Goal: Transaction & Acquisition: Purchase product/service

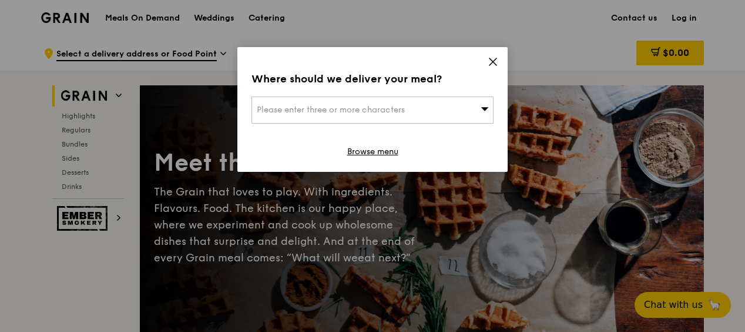
click at [493, 111] on div "Please enter three or more characters" at bounding box center [373, 109] width 242 height 27
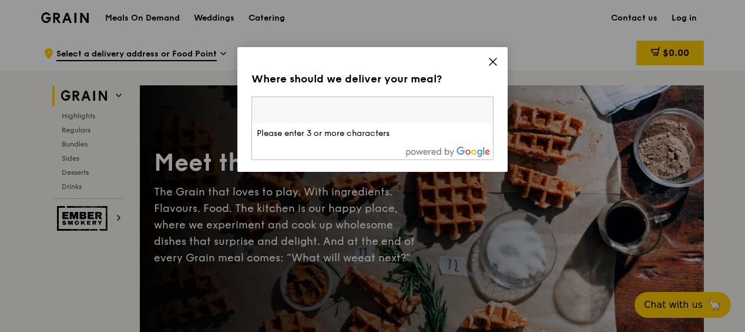
click at [490, 69] on span at bounding box center [493, 63] width 11 height 13
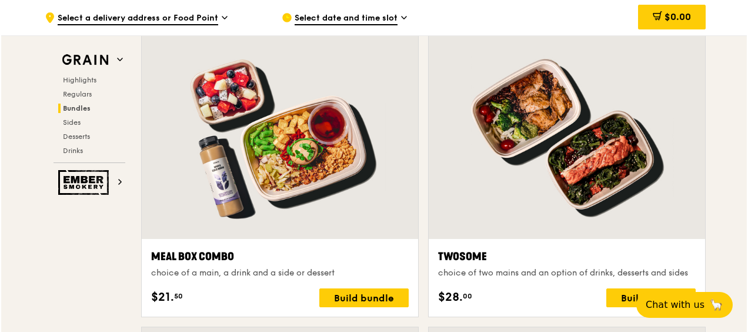
scroll to position [1772, 0]
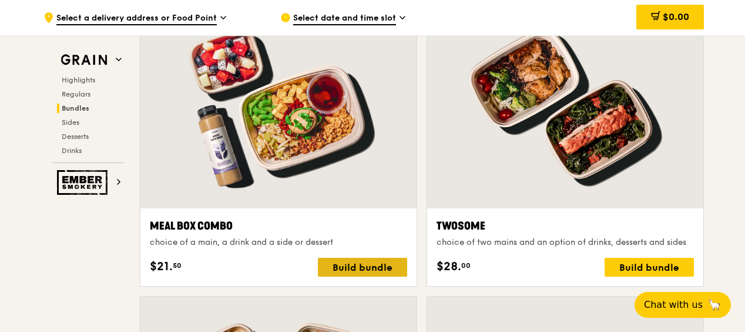
click at [353, 265] on div "Build bundle" at bounding box center [362, 266] width 89 height 19
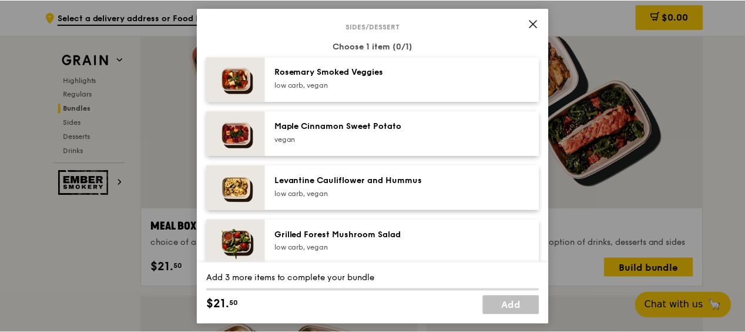
scroll to position [610, 0]
click at [342, 198] on div "low carb, vegan" at bounding box center [380, 192] width 211 height 9
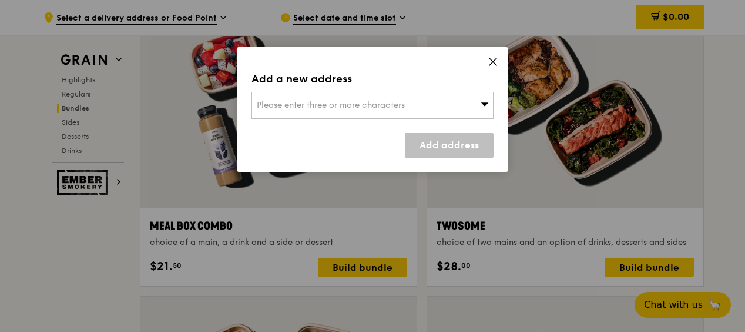
click at [497, 56] on div "Add a new address Please enter three or more characters Add address" at bounding box center [372, 109] width 270 height 125
click at [493, 62] on icon at bounding box center [493, 61] width 7 height 7
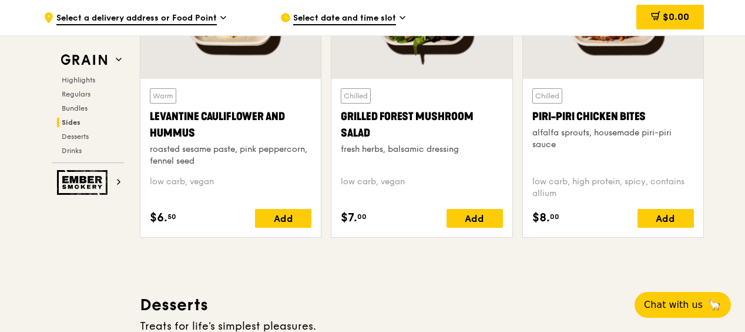
scroll to position [3089, 0]
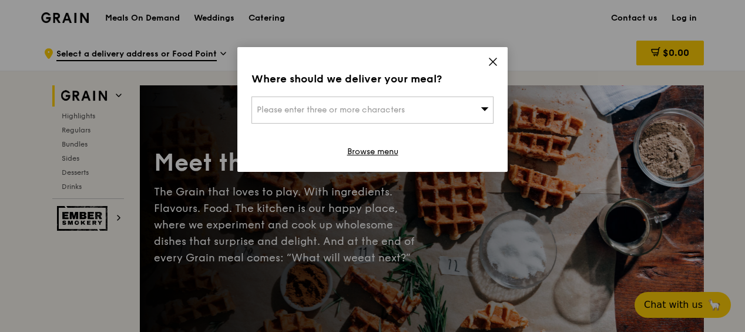
click at [372, 143] on div "Where should we deliver your meal? Please enter three or more characters Browse…" at bounding box center [372, 109] width 270 height 125
click at [373, 150] on link "Browse menu" at bounding box center [372, 152] width 51 height 12
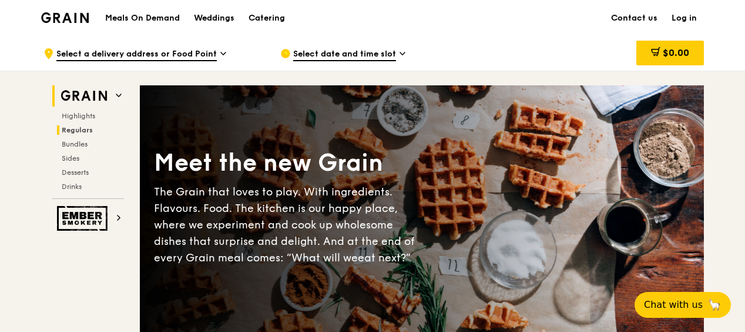
click at [74, 130] on span "Regulars" at bounding box center [77, 130] width 31 height 8
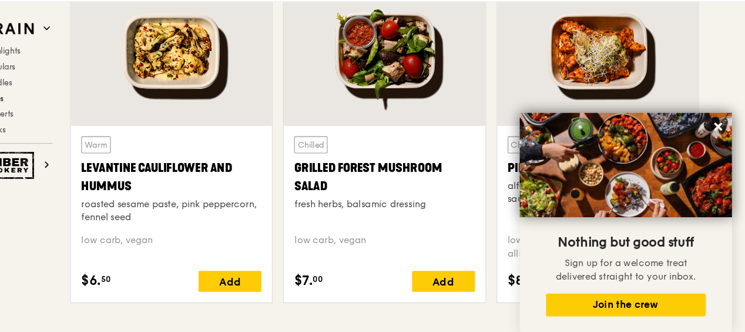
scroll to position [3022, 0]
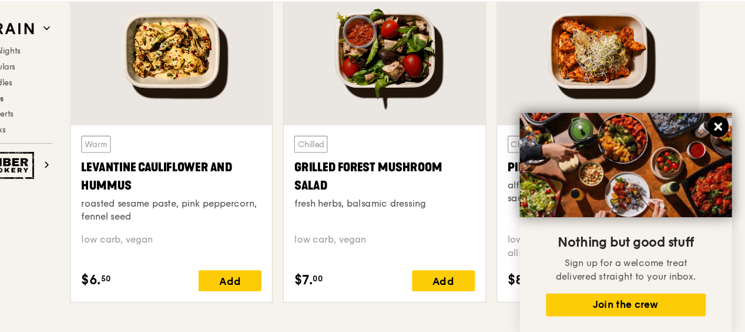
click at [718, 146] on icon at bounding box center [721, 147] width 7 height 7
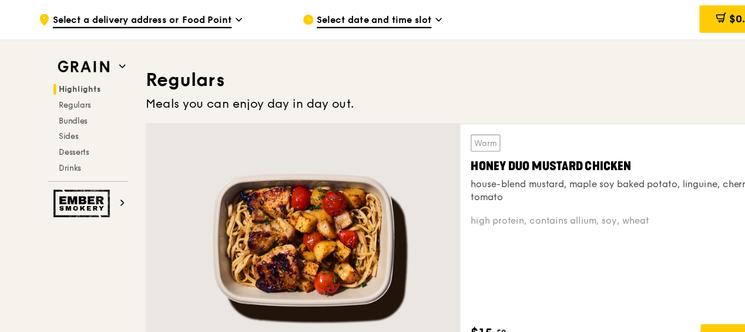
scroll to position [746, 0]
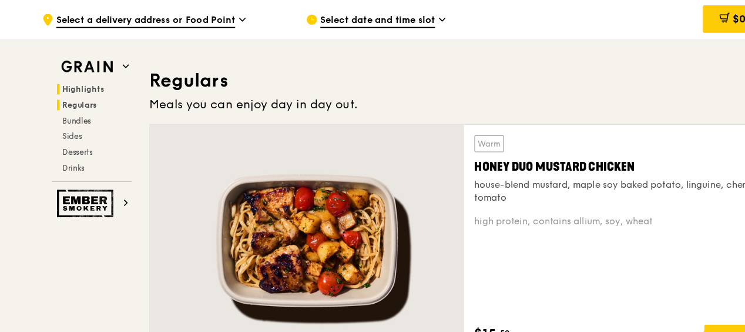
click at [92, 95] on h2 "Regulars" at bounding box center [90, 93] width 67 height 9
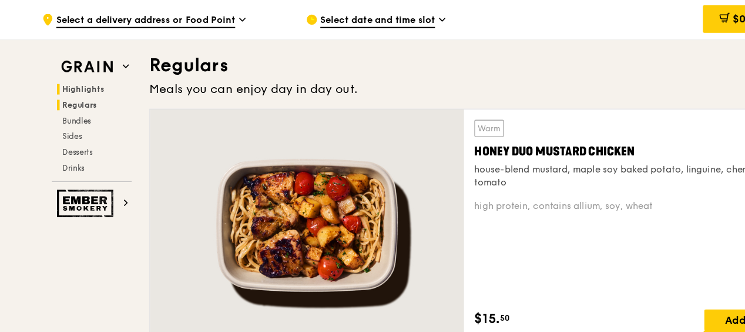
scroll to position [760, 0]
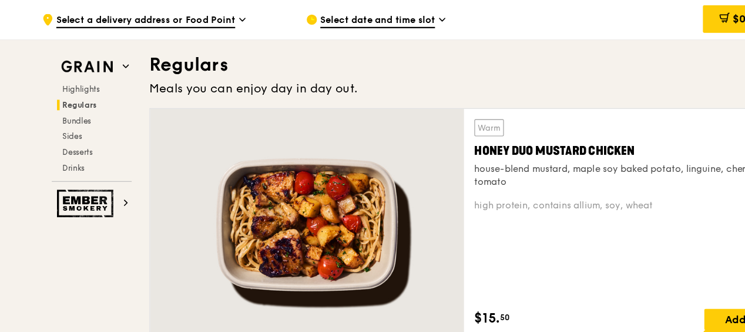
click at [93, 113] on div "Highlights Regulars Bundles Sides Desserts Drinks" at bounding box center [88, 115] width 72 height 80
click at [91, 112] on h2 "Bundles" at bounding box center [90, 107] width 67 height 9
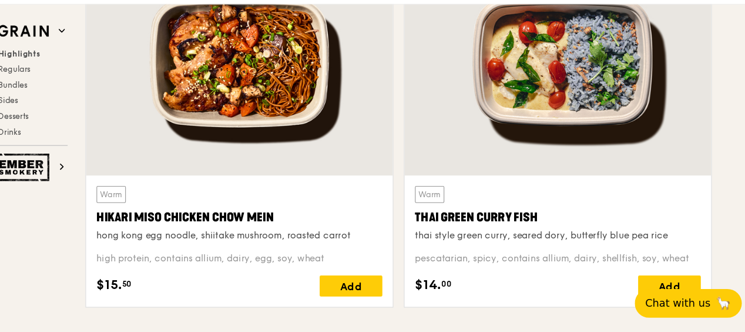
scroll to position [444, 0]
